Goal: Find specific page/section: Find specific page/section

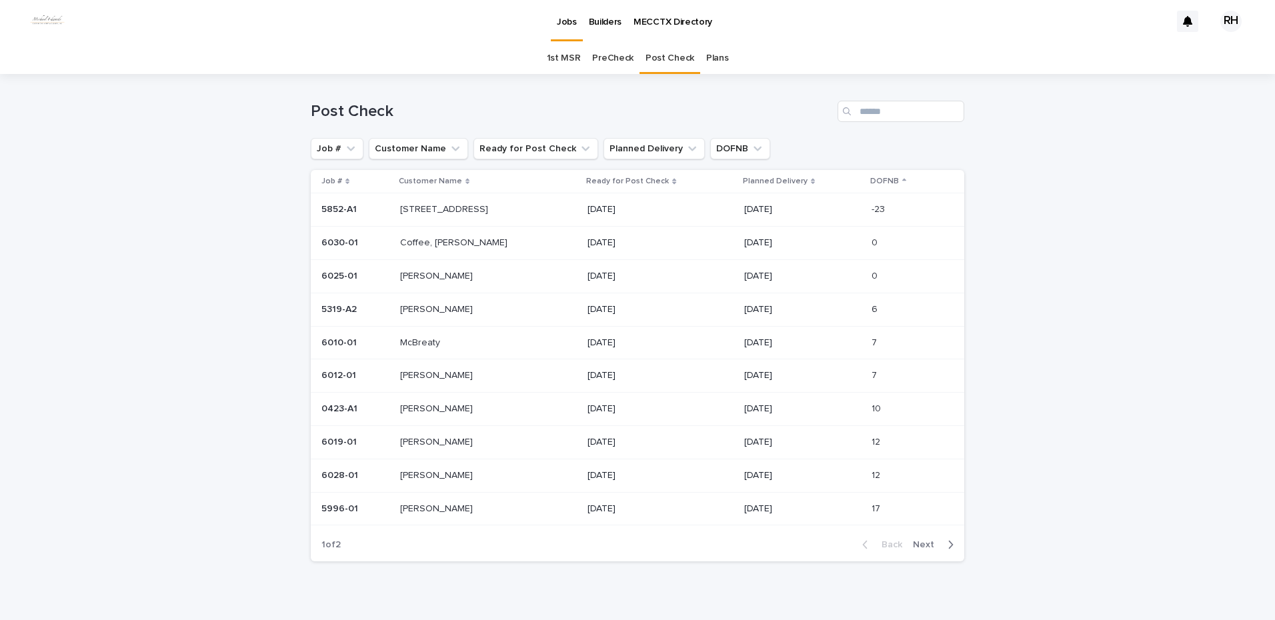
click at [430, 206] on p "[STREET_ADDRESS]" at bounding box center [445, 208] width 91 height 14
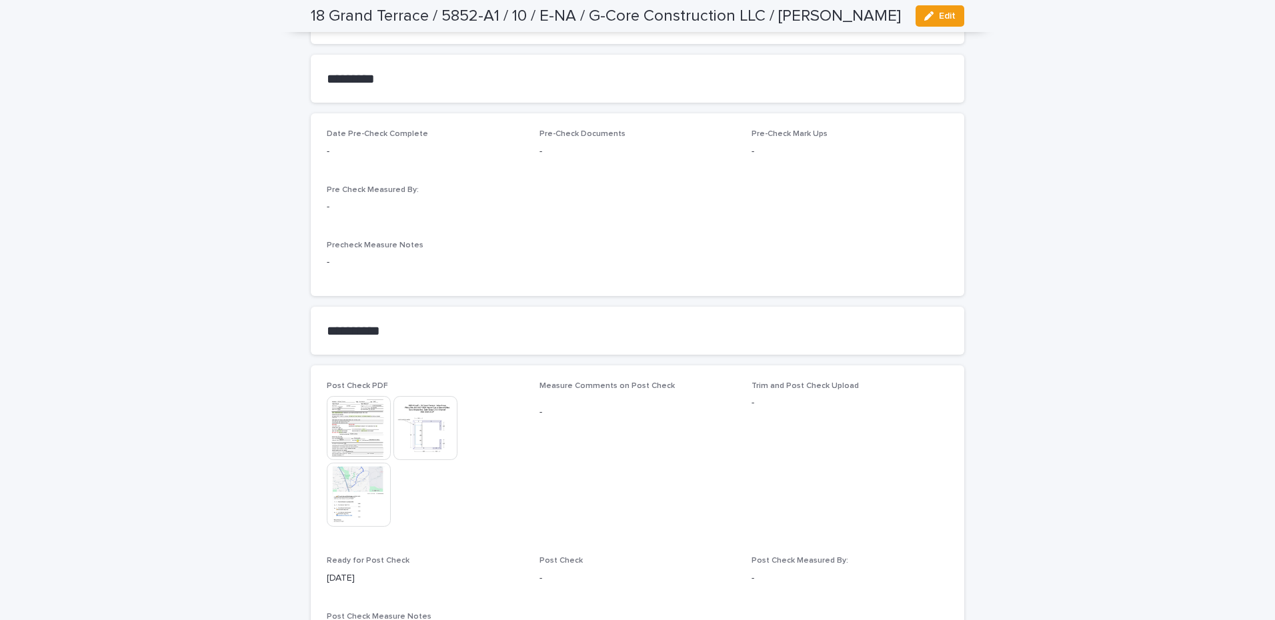
scroll to position [1067, 0]
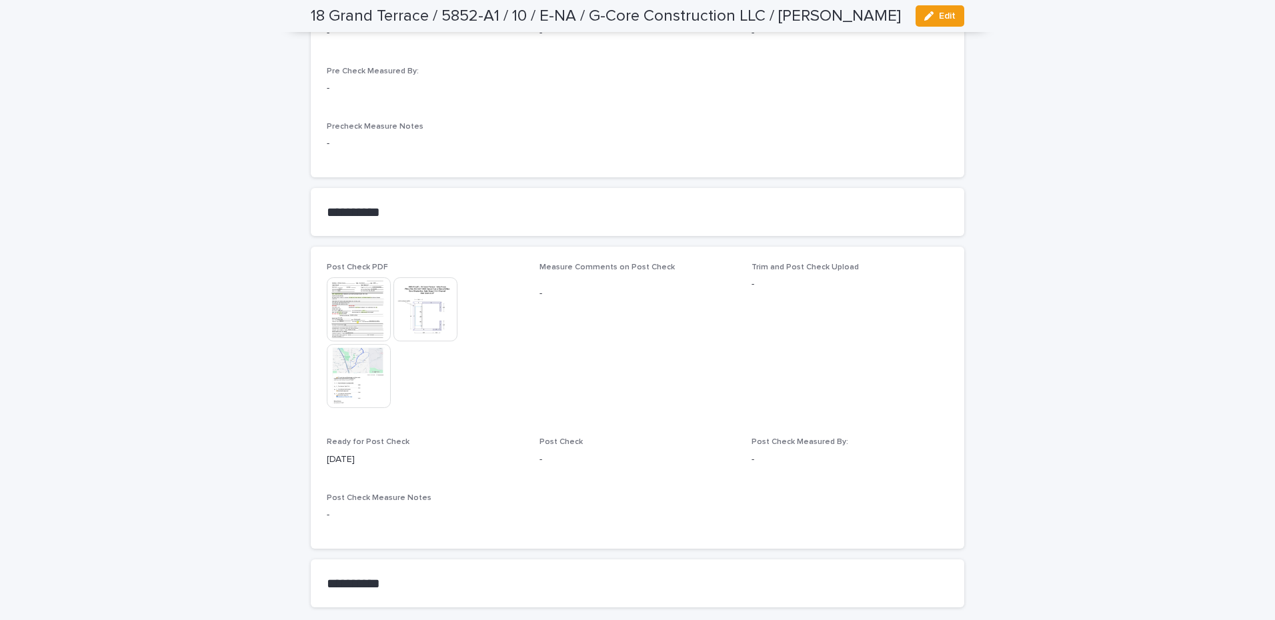
click at [339, 306] on img at bounding box center [359, 309] width 64 height 64
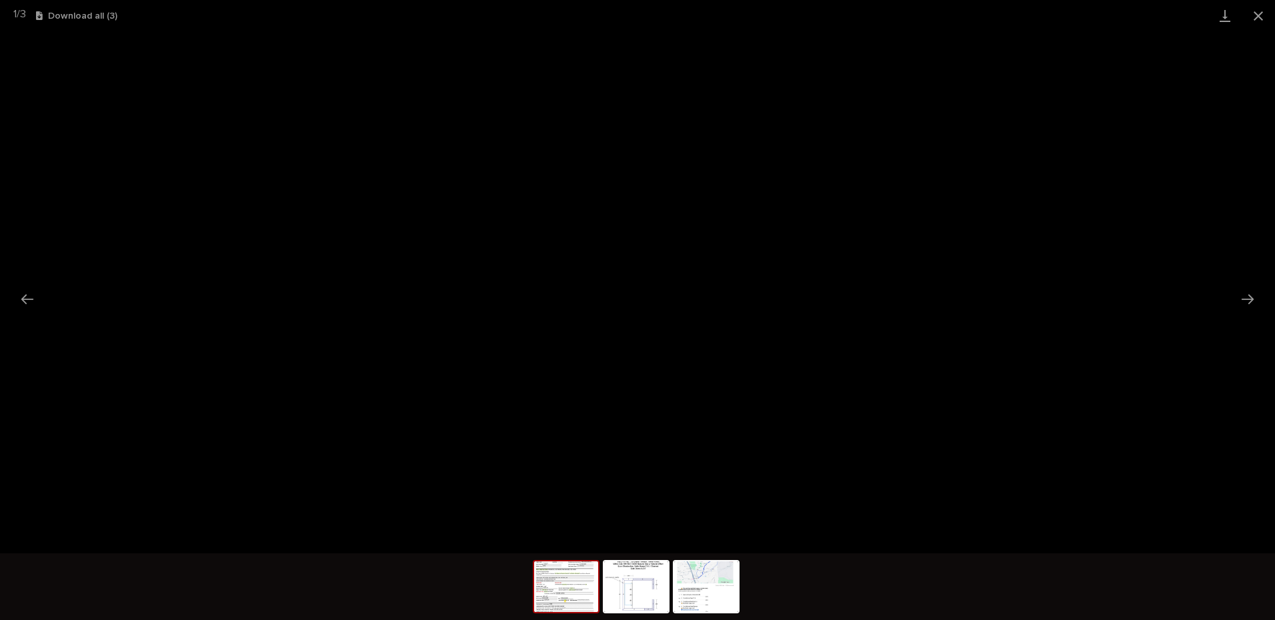
drag, startPoint x: 1255, startPoint y: 17, endPoint x: 1247, endPoint y: 29, distance: 14.1
click at [1255, 17] on button "Close gallery" at bounding box center [1257, 15] width 33 height 31
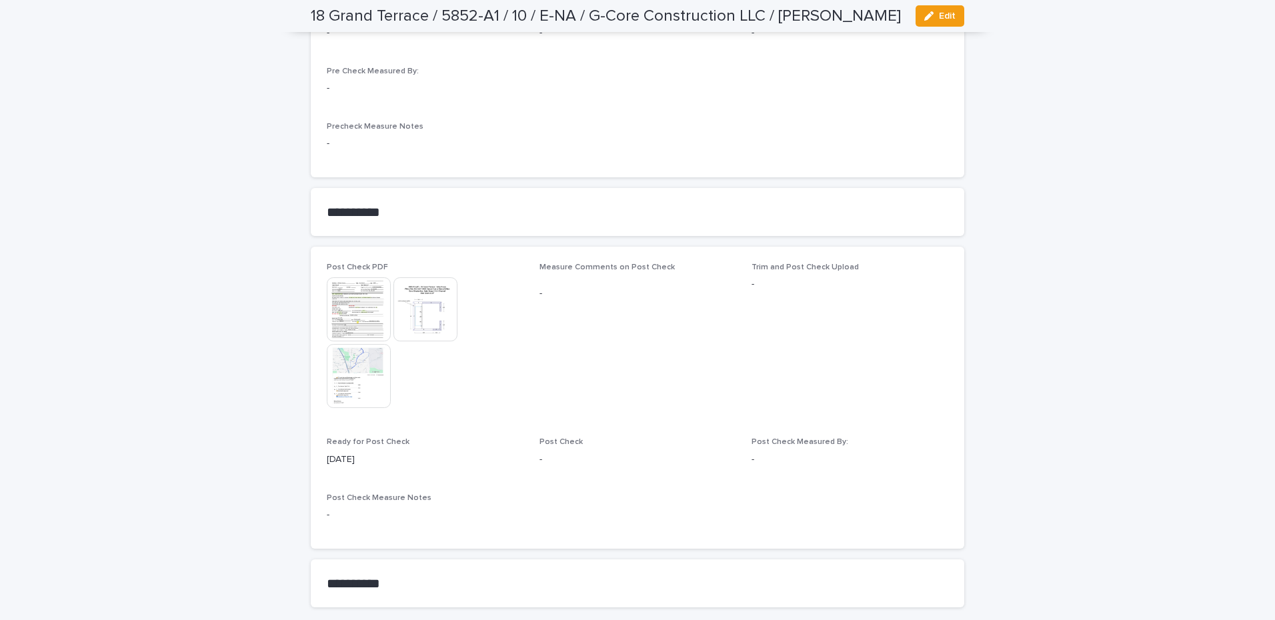
click at [428, 317] on img at bounding box center [425, 309] width 64 height 64
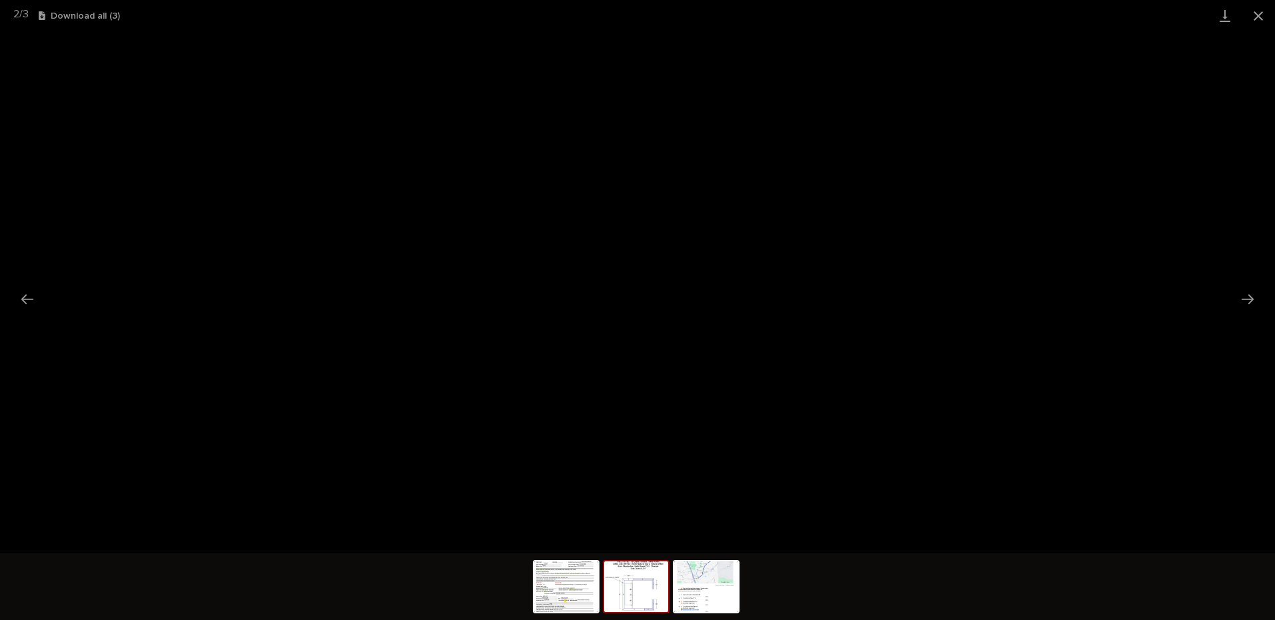
click at [1253, 19] on button "Close gallery" at bounding box center [1257, 15] width 33 height 31
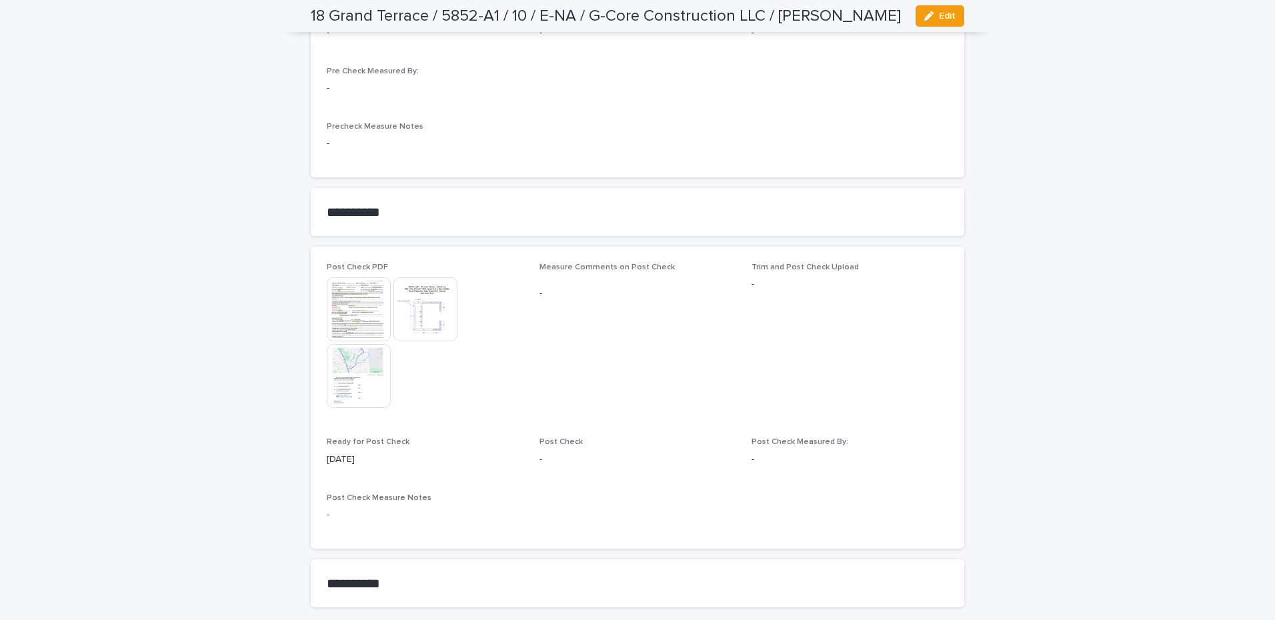
click at [353, 311] on img at bounding box center [359, 309] width 64 height 64
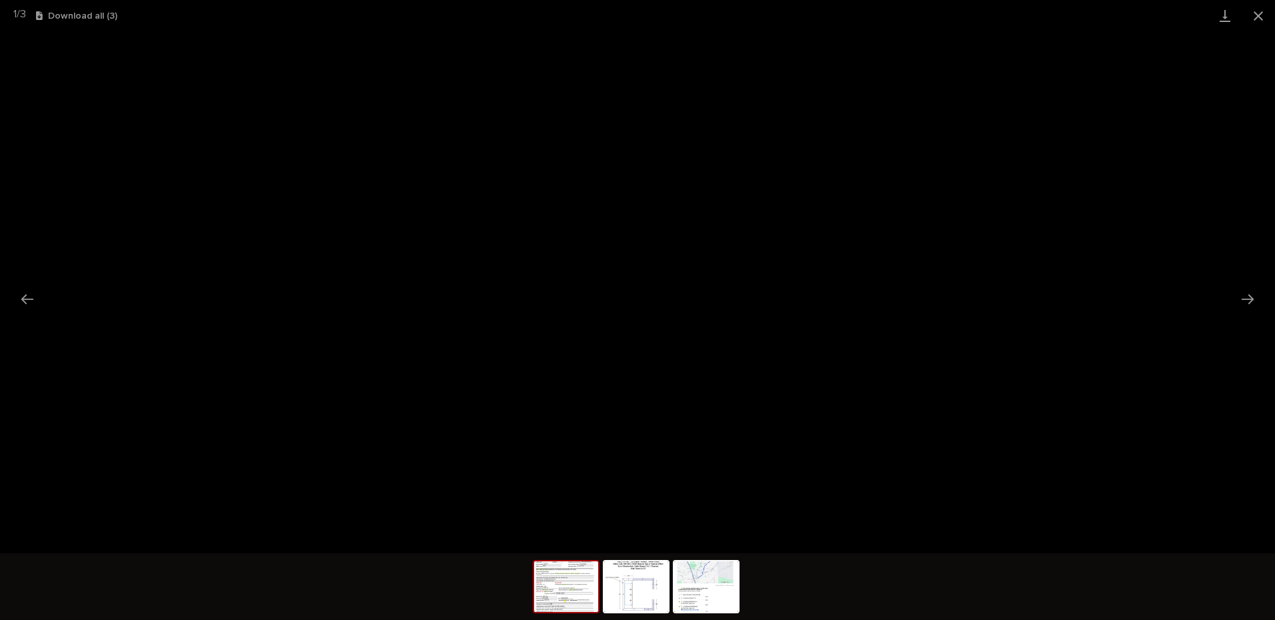
drag, startPoint x: 1255, startPoint y: 13, endPoint x: 1243, endPoint y: 25, distance: 17.0
click at [1250, 20] on button "Close gallery" at bounding box center [1257, 15] width 33 height 31
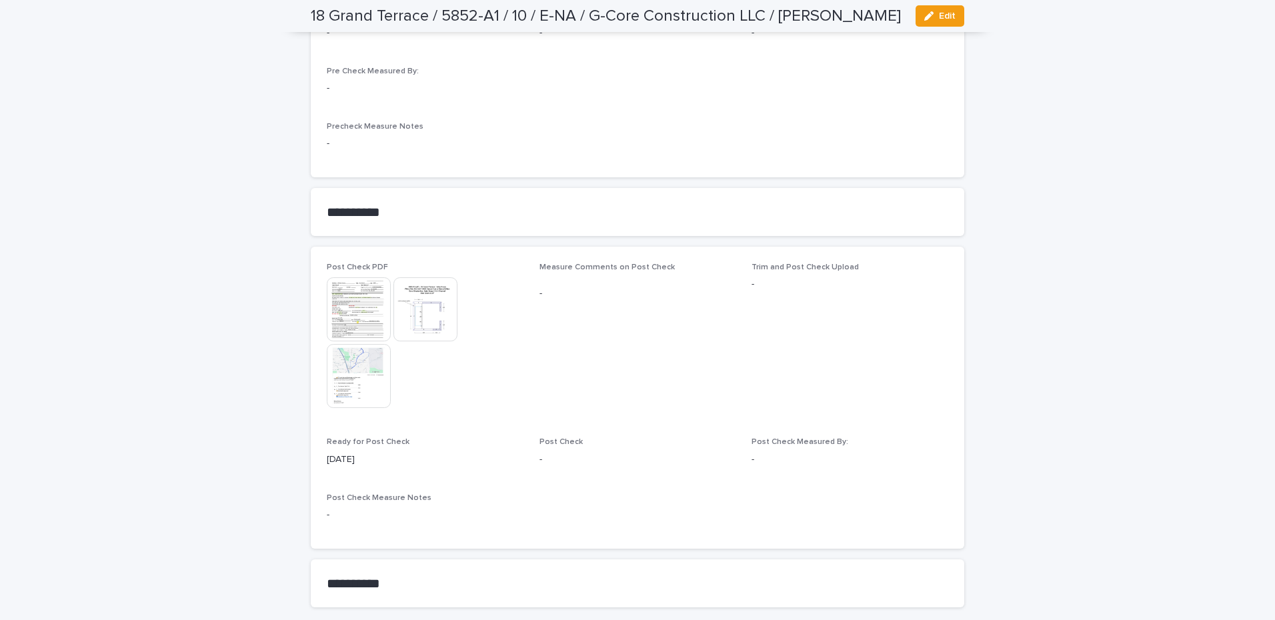
click at [426, 304] on img at bounding box center [425, 309] width 64 height 64
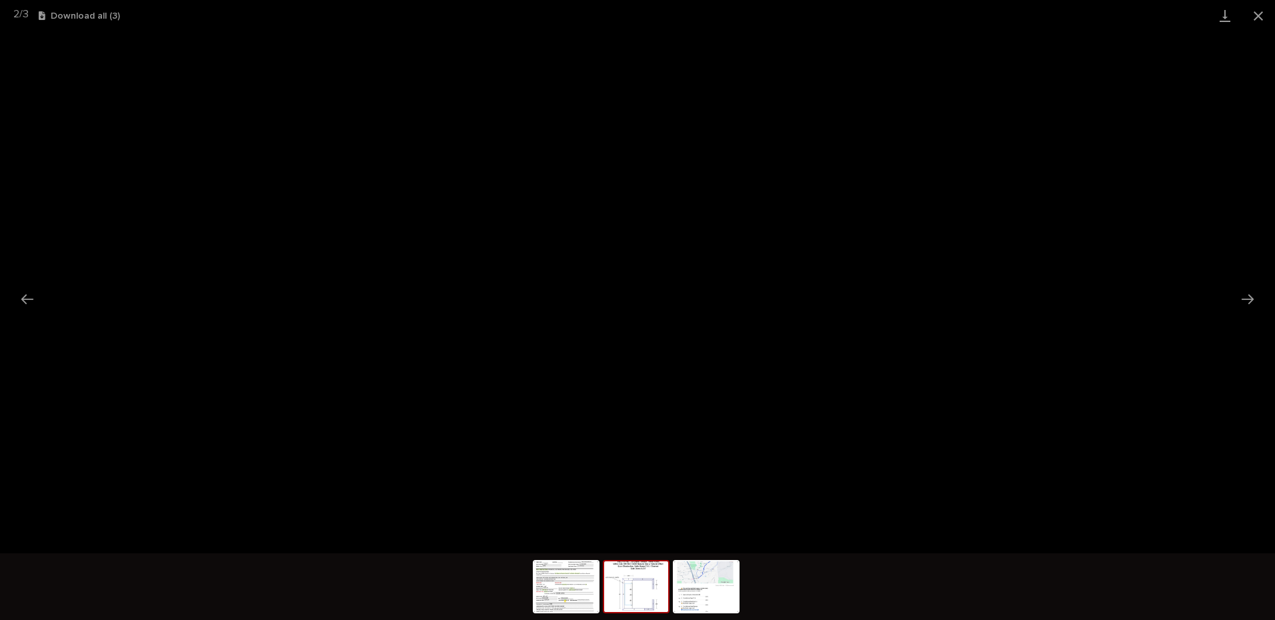
click at [1258, 14] on button "Close gallery" at bounding box center [1257, 15] width 33 height 31
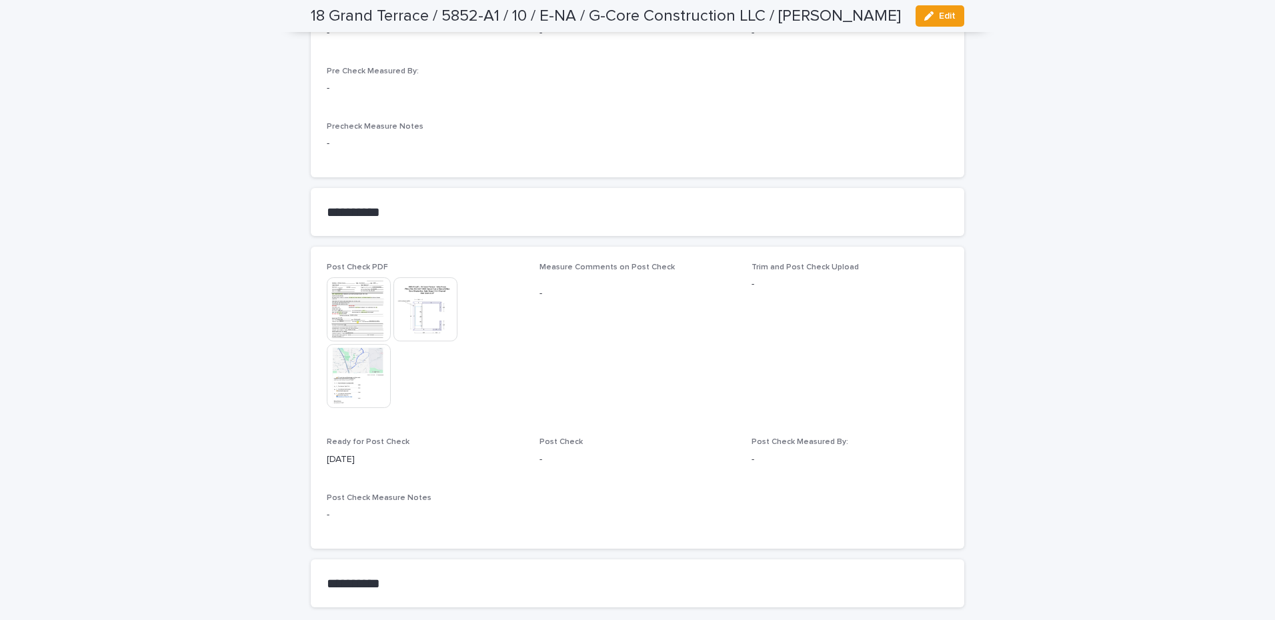
click at [352, 369] on img at bounding box center [359, 376] width 64 height 64
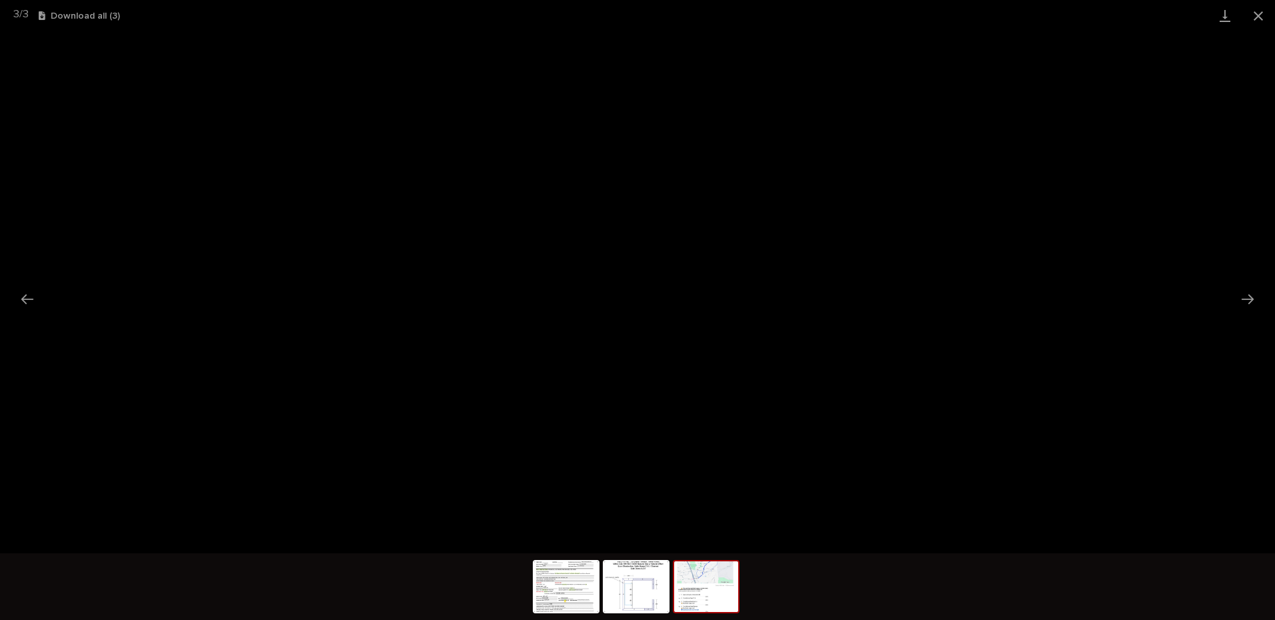
drag, startPoint x: 1255, startPoint y: 15, endPoint x: 1241, endPoint y: 29, distance: 19.8
click at [1251, 20] on button "Close gallery" at bounding box center [1257, 15] width 33 height 31
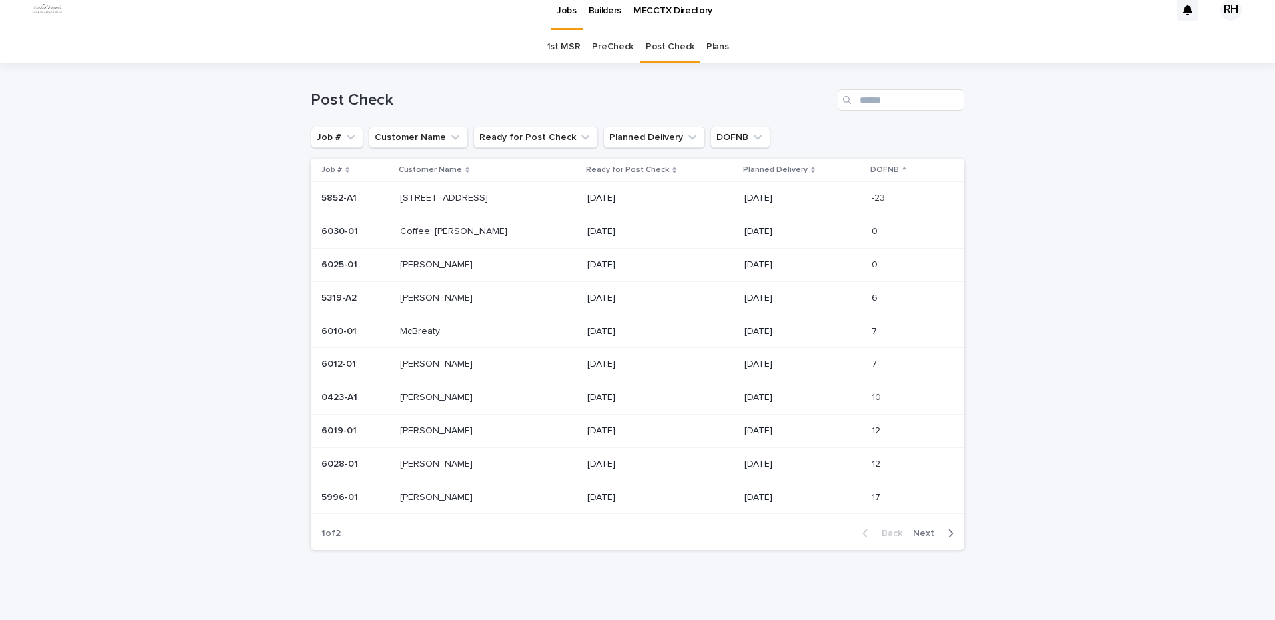
scroll to position [19, 0]
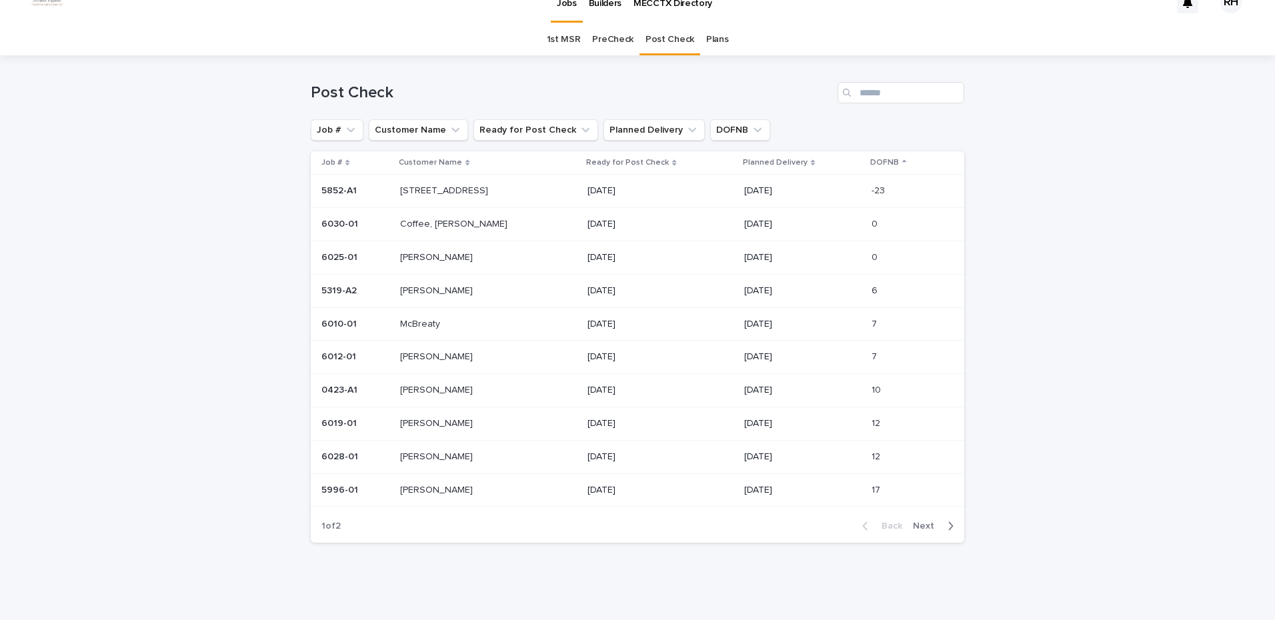
click at [918, 526] on span "Next" at bounding box center [927, 525] width 29 height 9
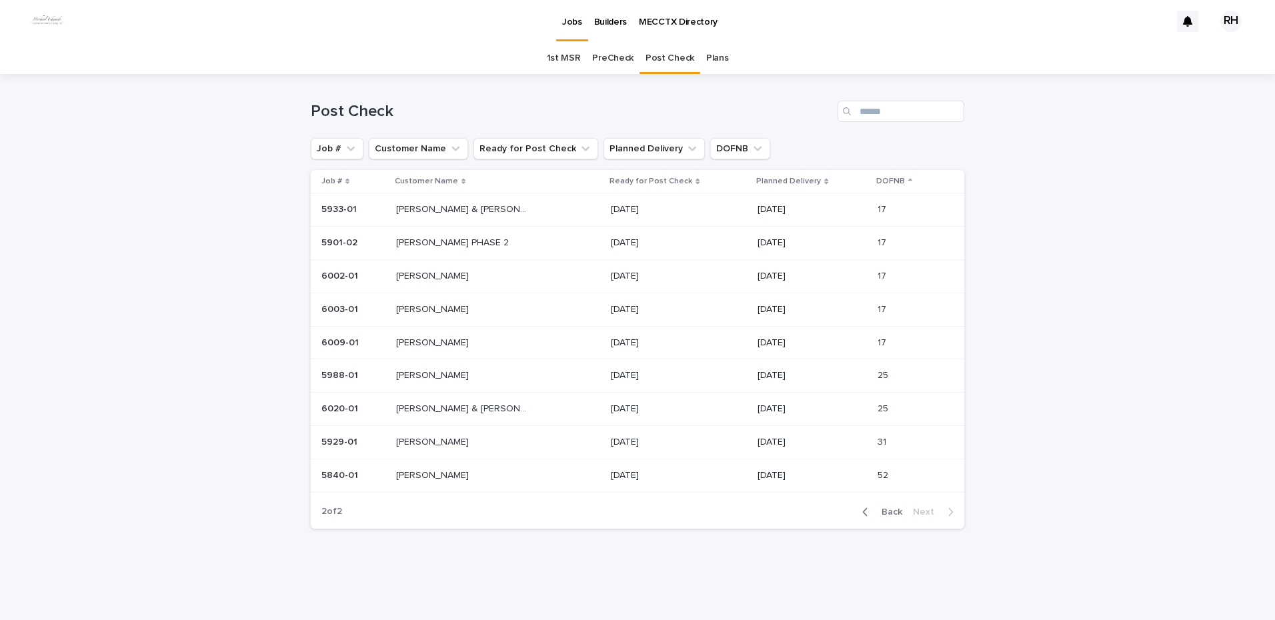
click at [888, 513] on span "Back" at bounding box center [887, 511] width 29 height 9
click at [415, 207] on p "[PERSON_NAME] & [PERSON_NAME]" at bounding box center [464, 208] width 136 height 14
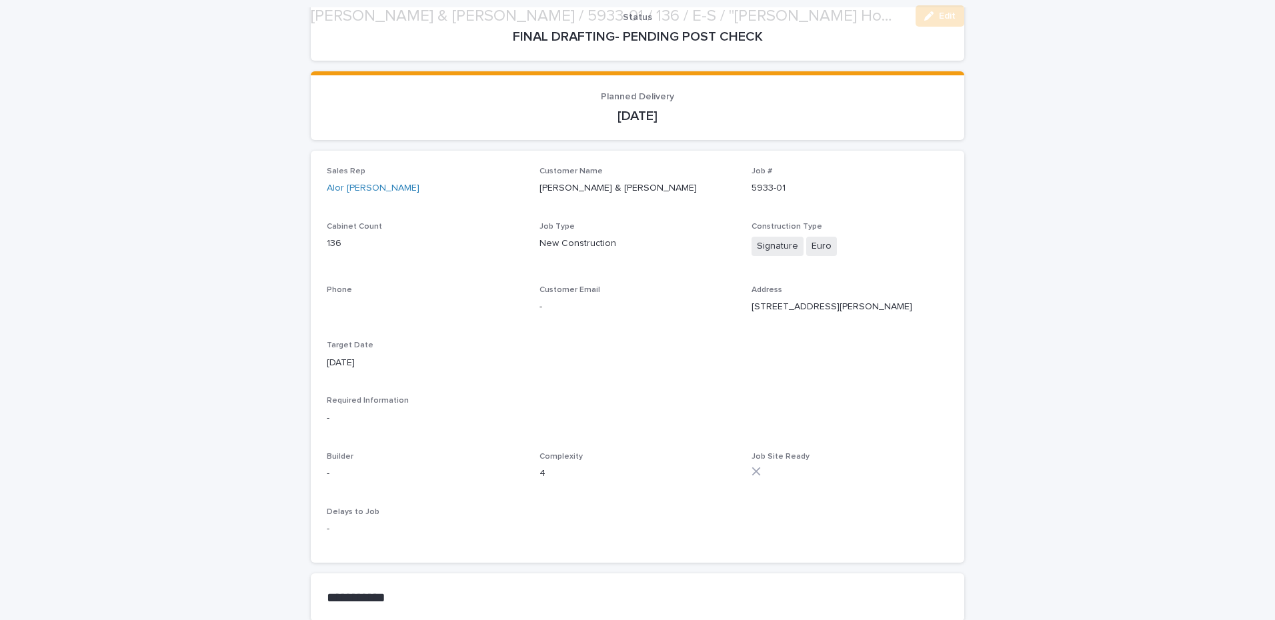
scroll to position [200, 0]
